Goal: Find specific page/section: Find specific page/section

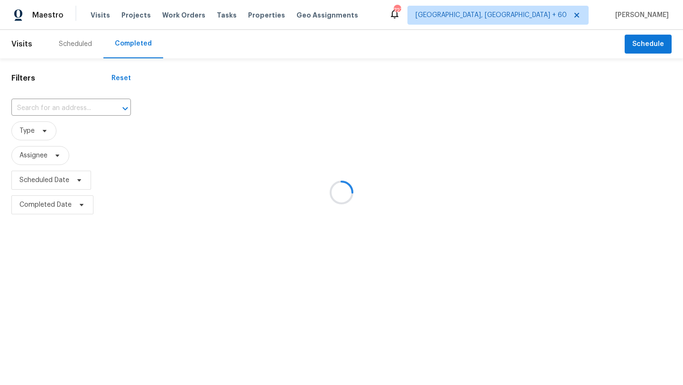
click at [174, 16] on div at bounding box center [341, 192] width 683 height 385
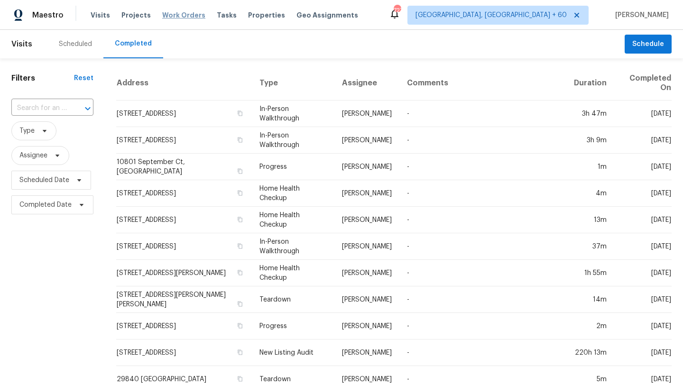
click at [175, 15] on span "Work Orders" at bounding box center [183, 14] width 43 height 9
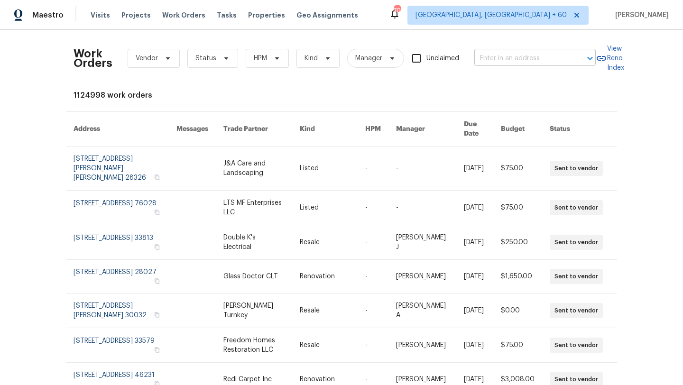
click at [519, 56] on input "text" at bounding box center [521, 58] width 95 height 15
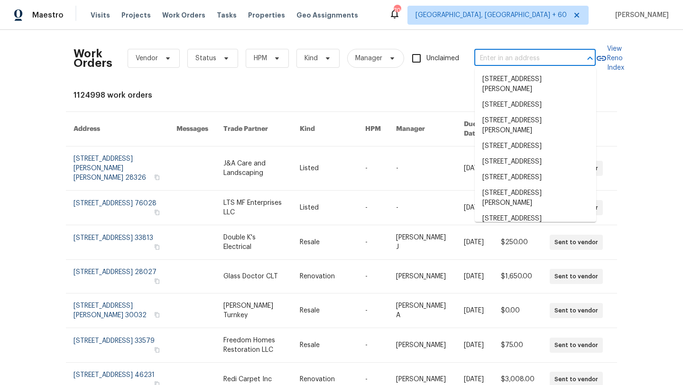
paste input "[STREET_ADDRESS]"
type input "[STREET_ADDRESS]"
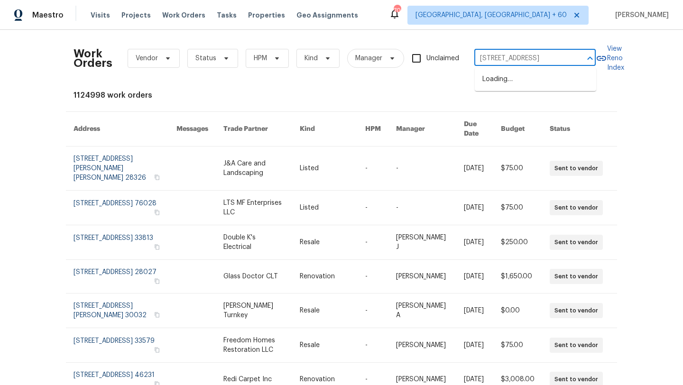
scroll to position [0, 32]
click at [519, 82] on li "[STREET_ADDRESS]" at bounding box center [535, 80] width 121 height 16
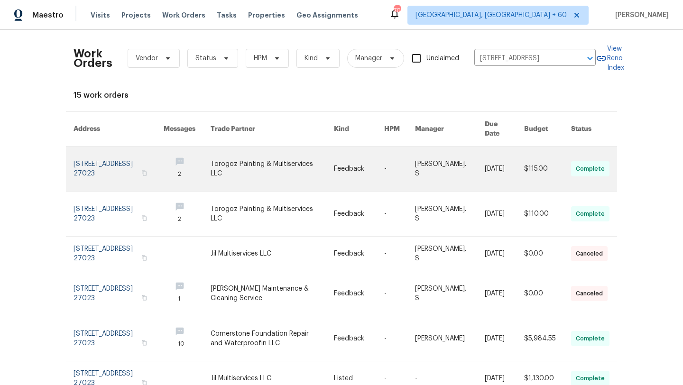
click at [109, 162] on link at bounding box center [119, 169] width 90 height 45
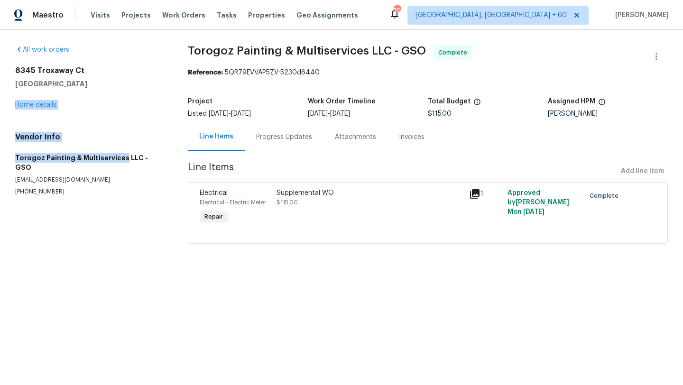
drag, startPoint x: 109, startPoint y: 162, endPoint x: 67, endPoint y: 135, distance: 49.6
click at [67, 135] on div "Vendor Info Torogoz Painting & Multiservices LLC - GSO [EMAIL_ADDRESS][DOMAIN_N…" at bounding box center [90, 164] width 150 height 64
click at [122, 81] on h5 "[GEOGRAPHIC_DATA]" at bounding box center [90, 83] width 150 height 9
click at [43, 46] on div "All work orders" at bounding box center [90, 49] width 150 height 9
click at [43, 49] on link "All work orders" at bounding box center [42, 49] width 54 height 7
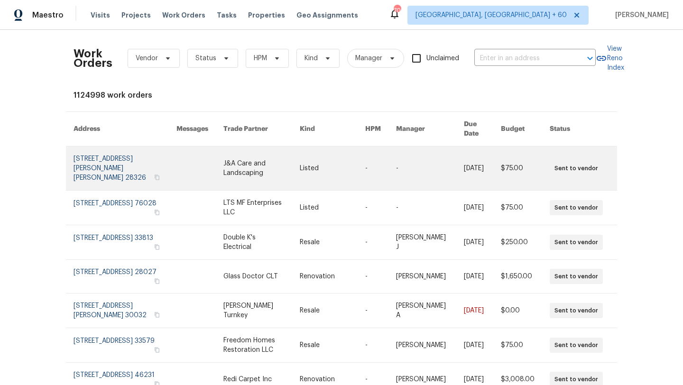
click at [95, 166] on link at bounding box center [125, 169] width 103 height 44
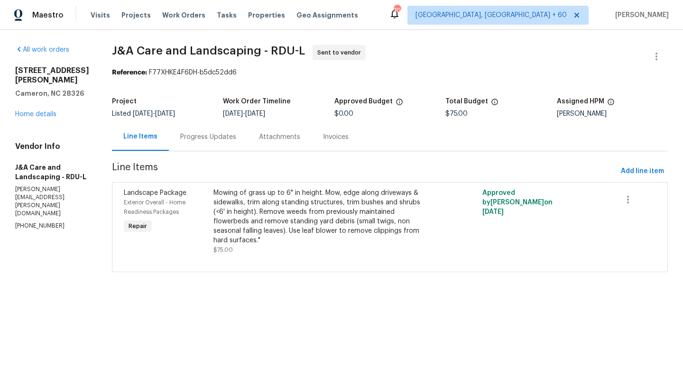
click at [42, 101] on div "[STREET_ADDRESS][PERSON_NAME][PERSON_NAME] Home details" at bounding box center [52, 92] width 74 height 53
click at [43, 111] on link "Home details" at bounding box center [35, 114] width 41 height 7
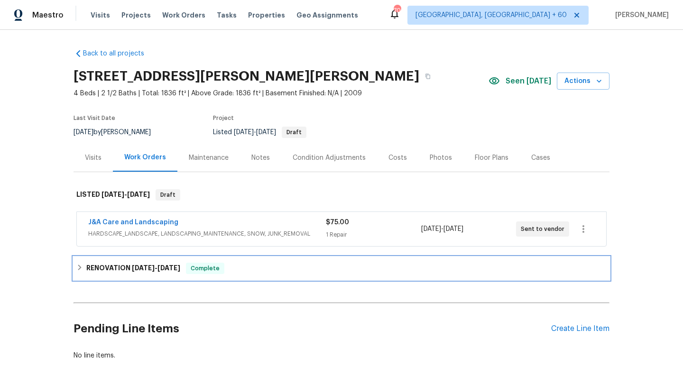
click at [107, 274] on div "RENOVATION [DATE] - [DATE] Complete" at bounding box center [342, 268] width 536 height 23
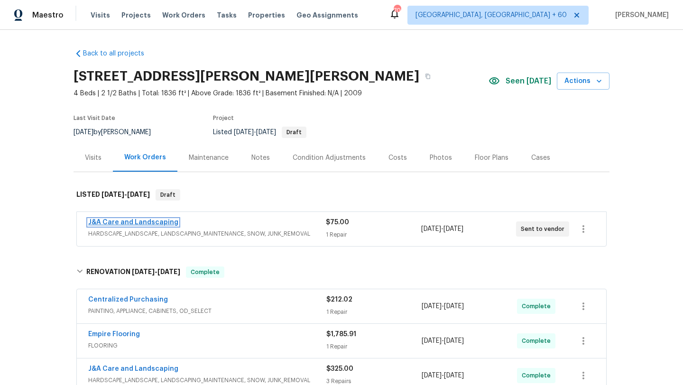
click at [155, 222] on link "J&A Care and Landscaping" at bounding box center [133, 222] width 90 height 7
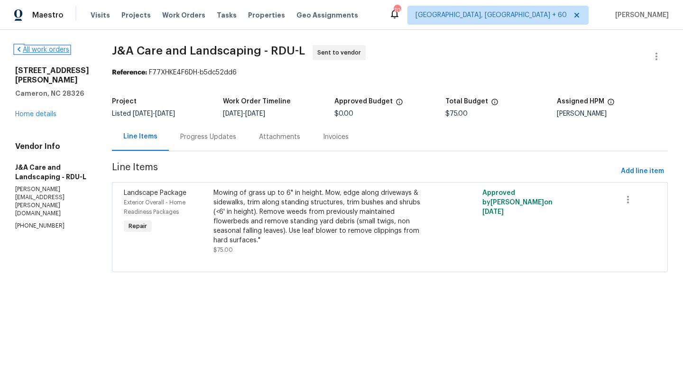
click at [18, 48] on icon at bounding box center [19, 50] width 8 height 8
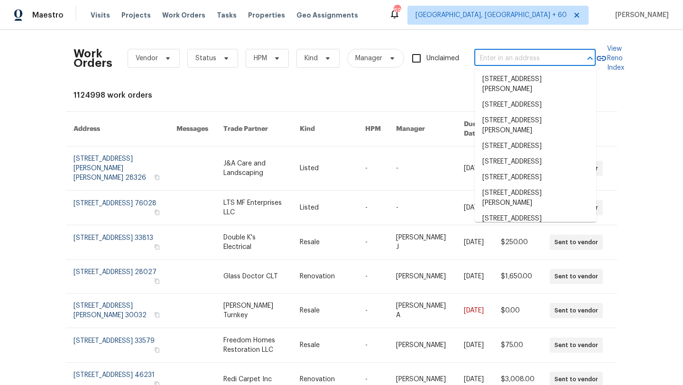
click at [501, 64] on input "text" at bounding box center [521, 58] width 95 height 15
paste input "[STREET_ADDRESS]"
type input "[STREET_ADDRESS]"
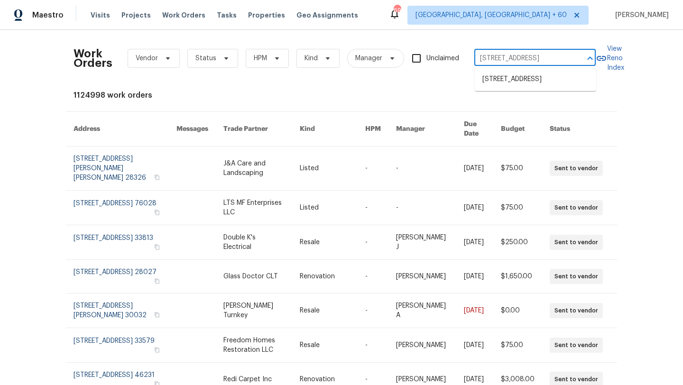
scroll to position [0, 32]
click at [511, 86] on li "[STREET_ADDRESS]" at bounding box center [535, 80] width 121 height 16
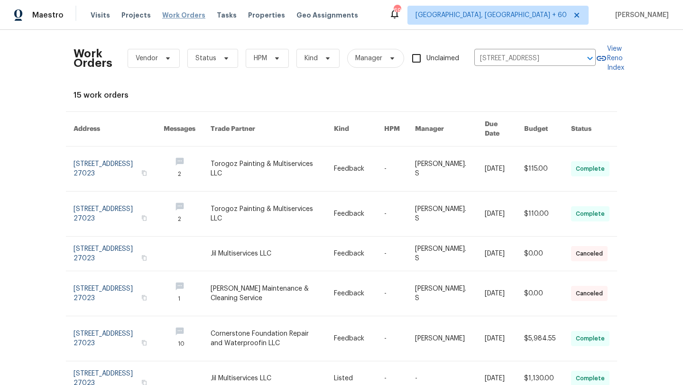
click at [185, 18] on span "Work Orders" at bounding box center [183, 14] width 43 height 9
click at [185, 14] on span "Work Orders" at bounding box center [183, 14] width 43 height 9
